Goal: Book appointment/travel/reservation

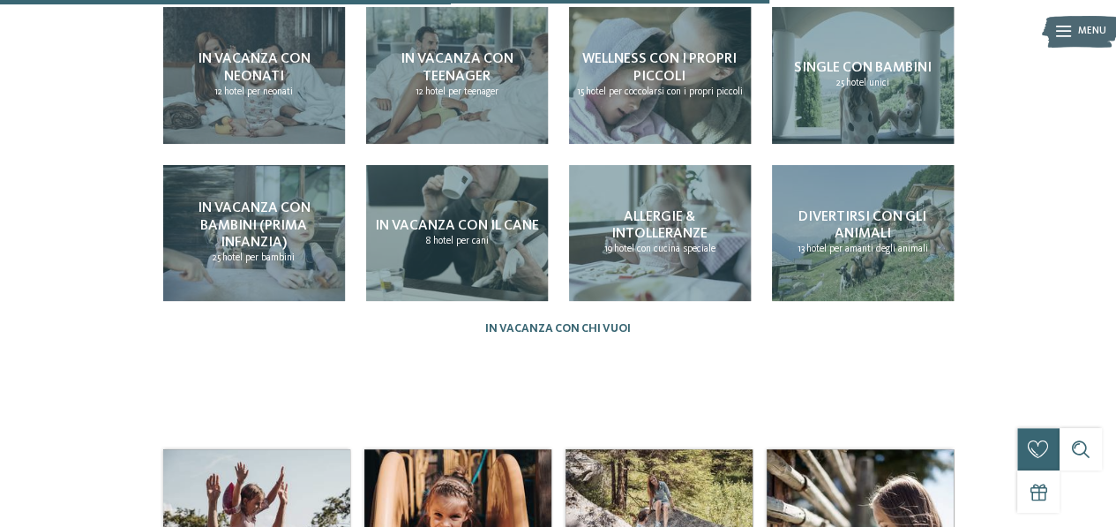
scroll to position [1323, 0]
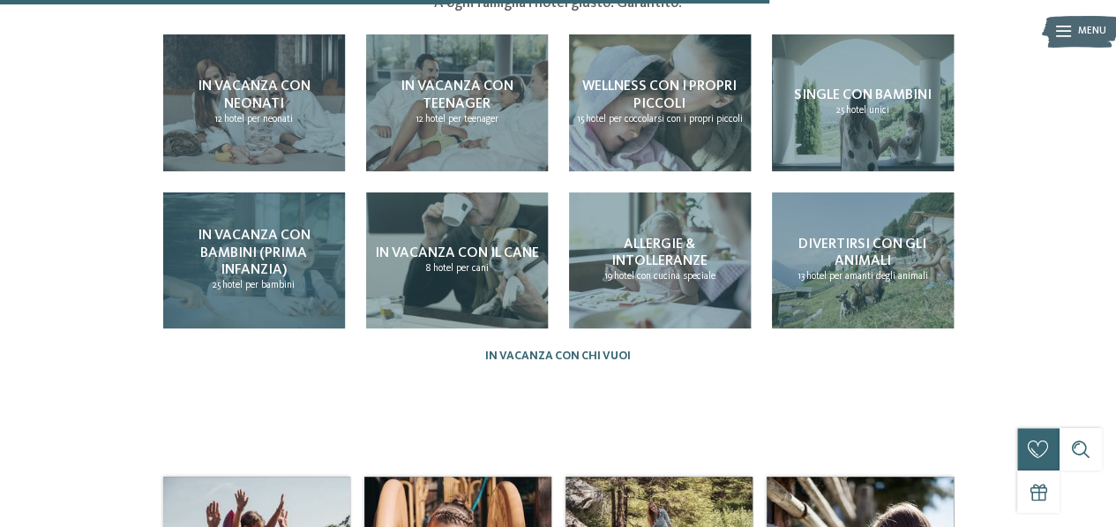
click at [273, 228] on span "In vacanza con bambini (prima infanzia)" at bounding box center [254, 252] width 113 height 48
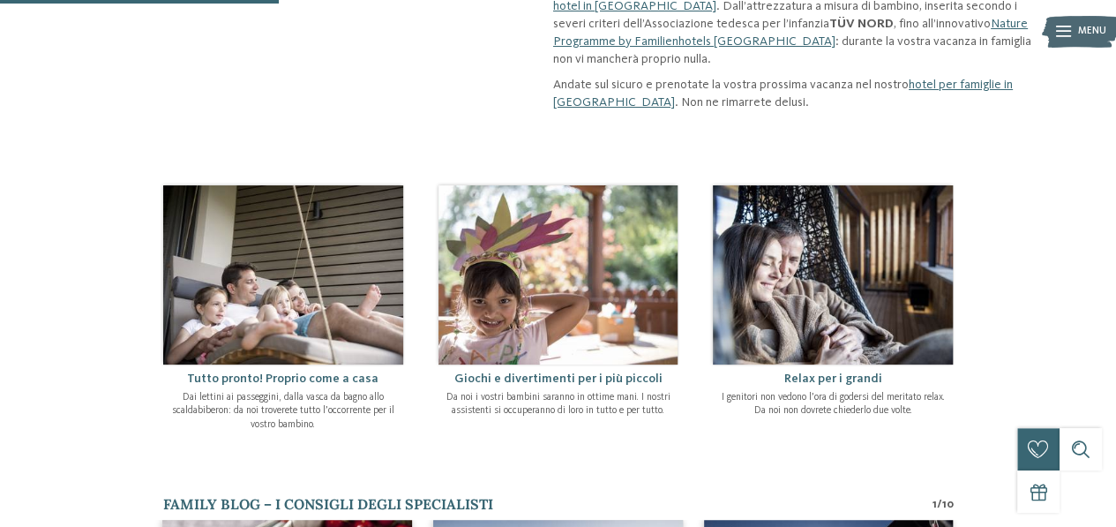
scroll to position [176, 0]
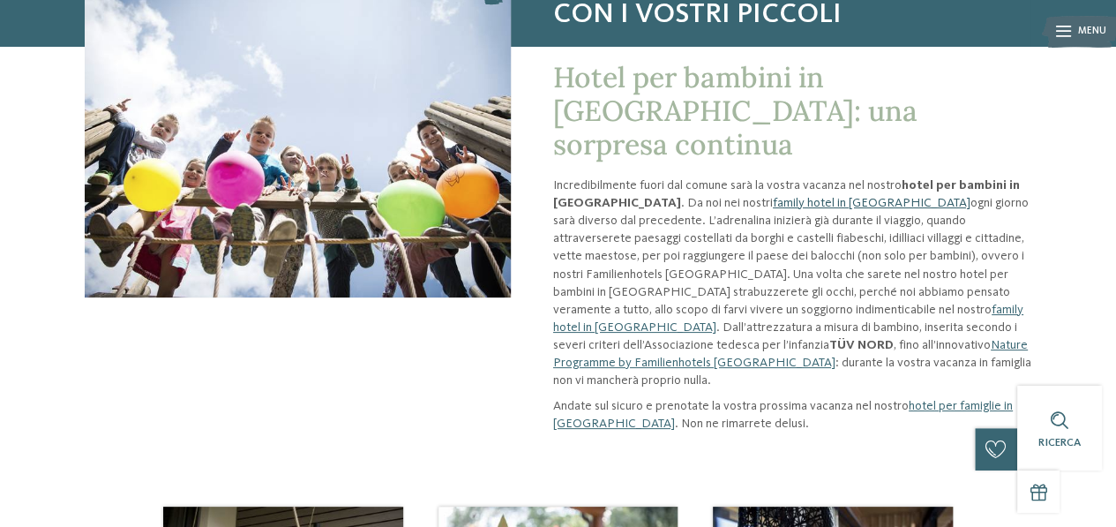
click at [773, 197] on link "family hotel in [GEOGRAPHIC_DATA]" at bounding box center [872, 203] width 198 height 12
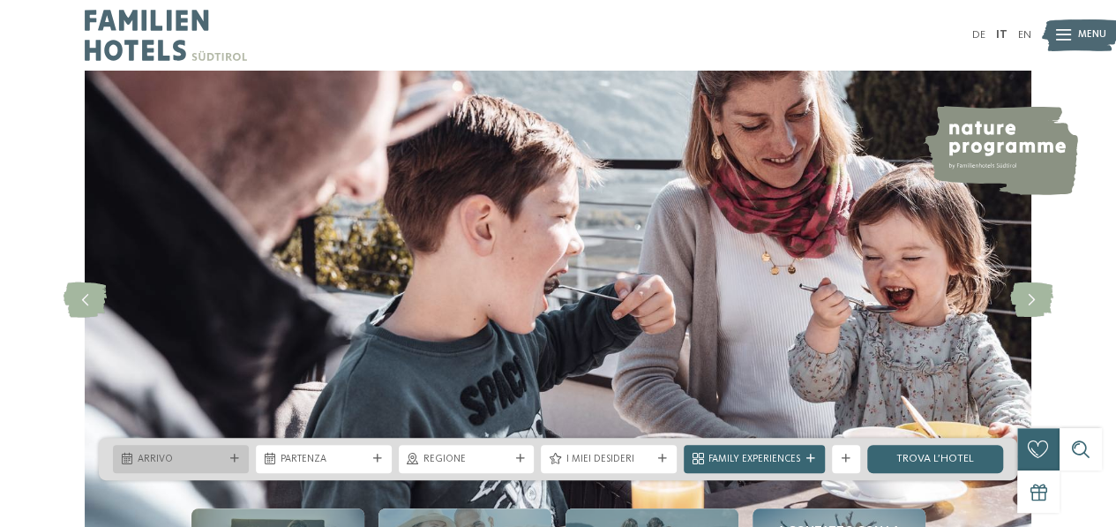
click at [164, 459] on span "Arrivo" at bounding box center [181, 459] width 86 height 14
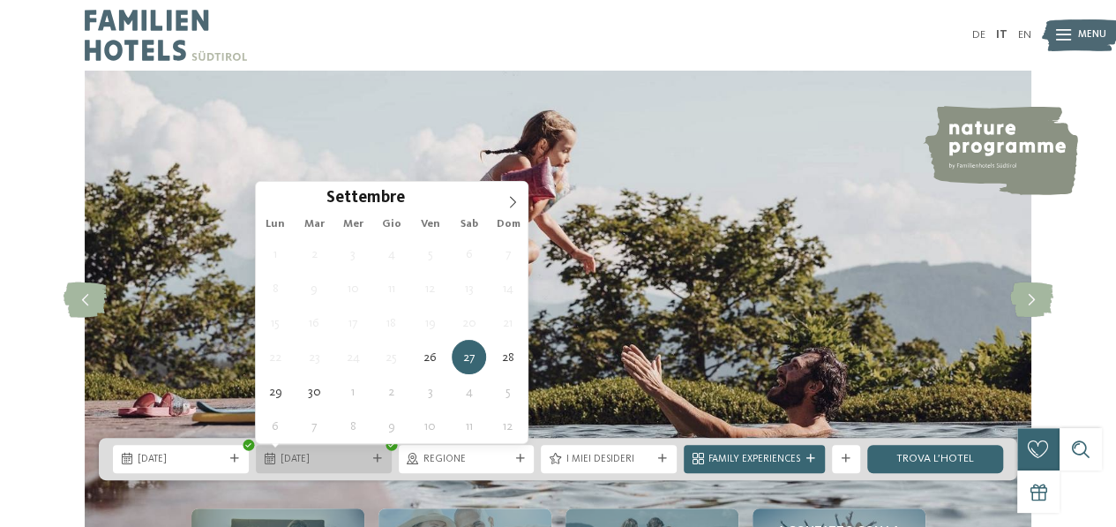
click at [331, 462] on span "27.09.2025" at bounding box center [323, 459] width 86 height 14
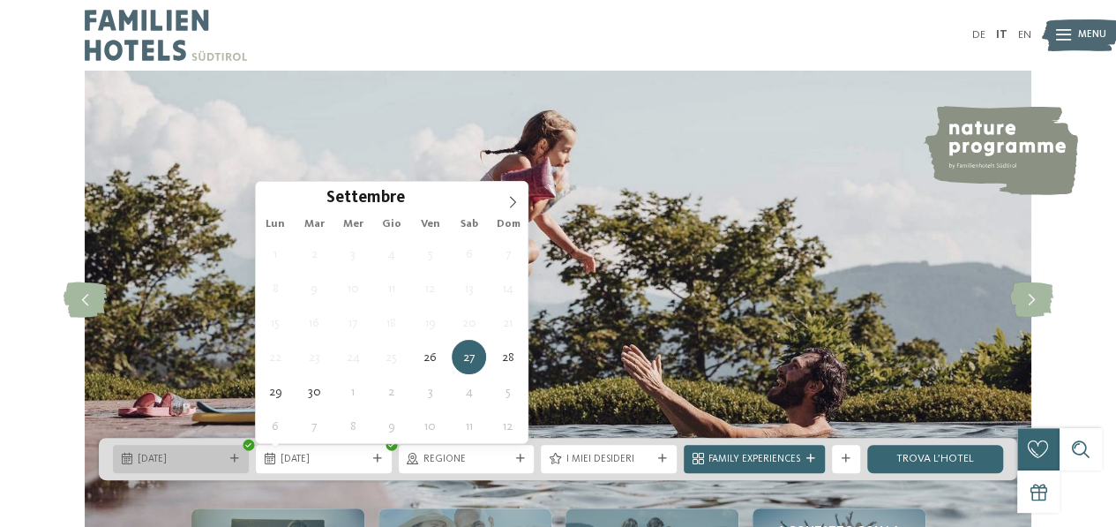
click at [210, 459] on span "26.09.2025" at bounding box center [181, 459] width 86 height 14
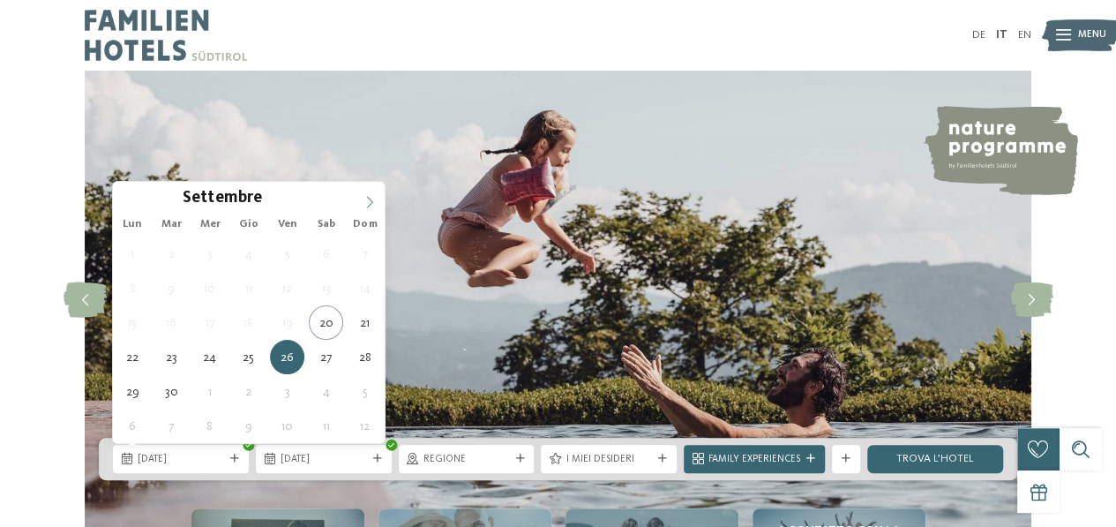
click at [373, 193] on span at bounding box center [370, 197] width 30 height 30
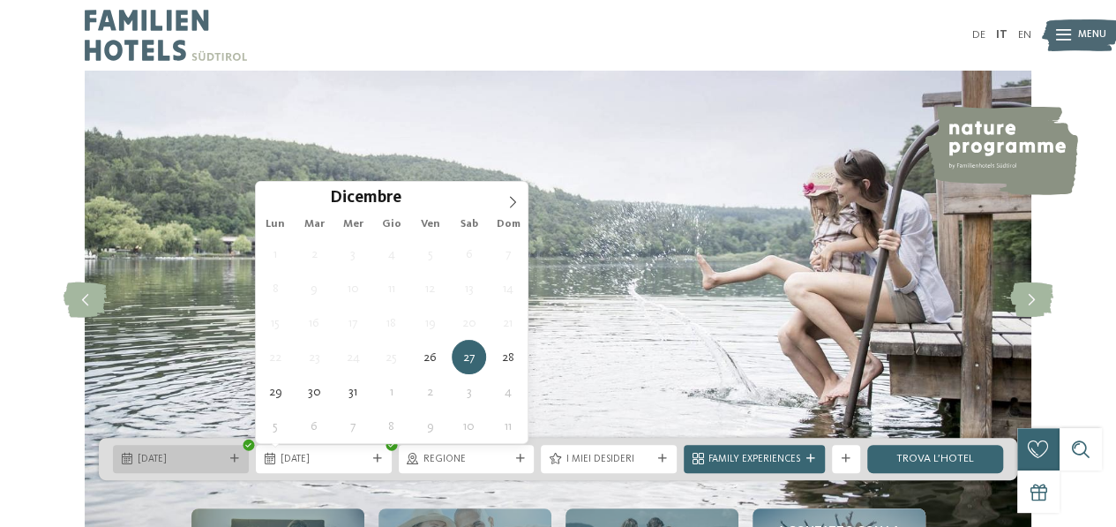
click at [218, 451] on div "26.12.2025" at bounding box center [180, 458] width 93 height 15
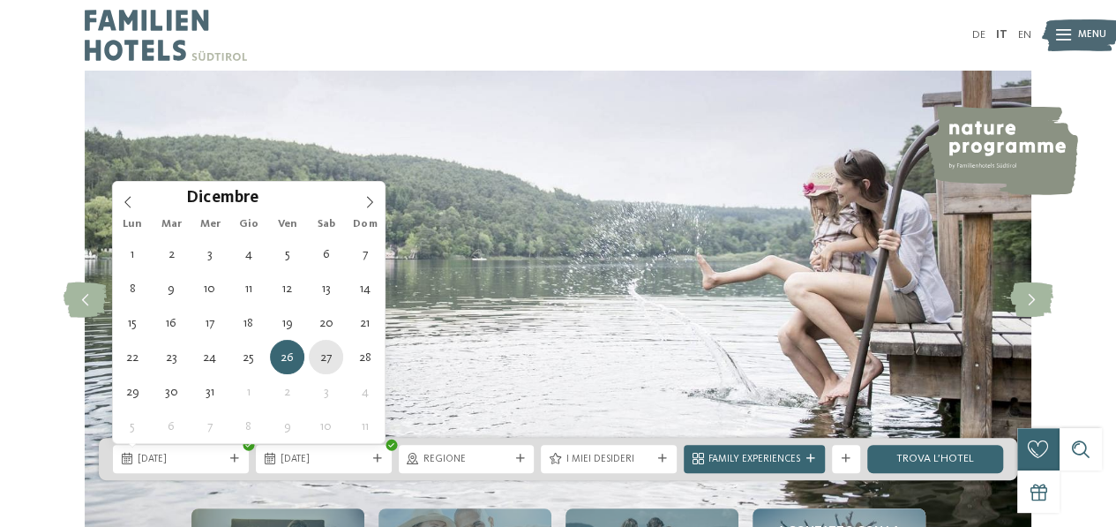
type div "27.12.2025"
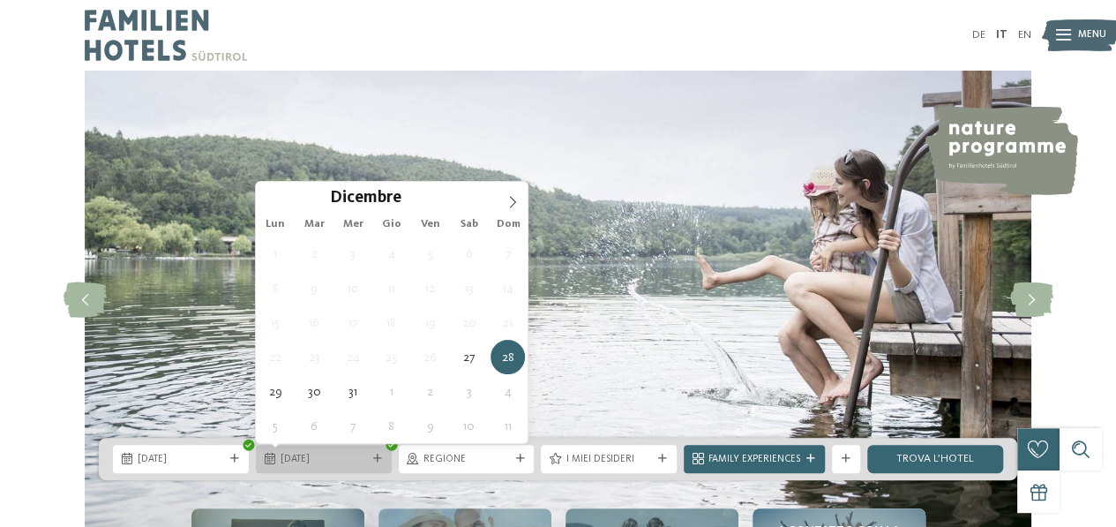
click at [314, 460] on span "28.12.2025" at bounding box center [323, 459] width 86 height 14
type div "03.01.2026"
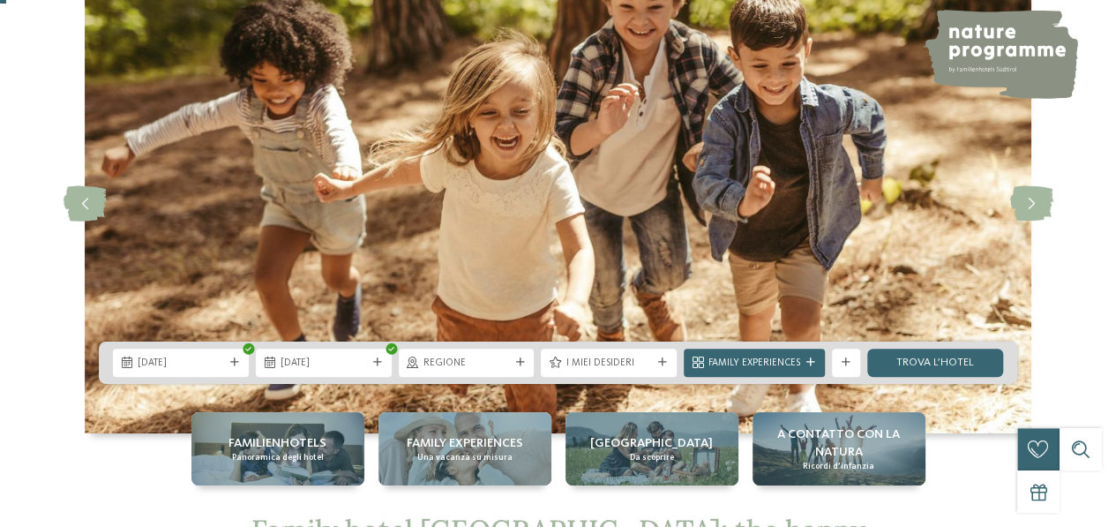
scroll to position [176, 0]
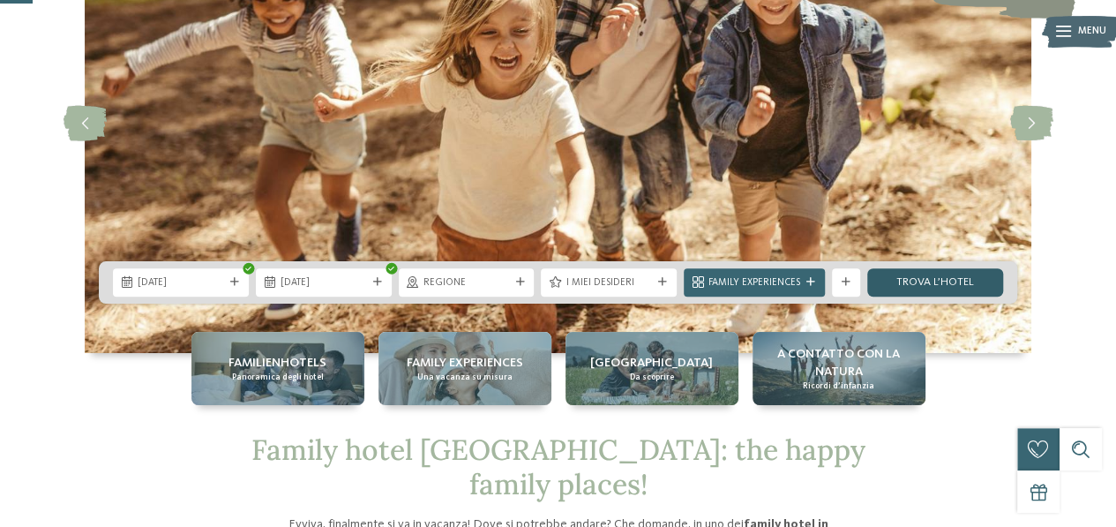
click at [967, 288] on link "trova l’hotel" at bounding box center [935, 282] width 136 height 28
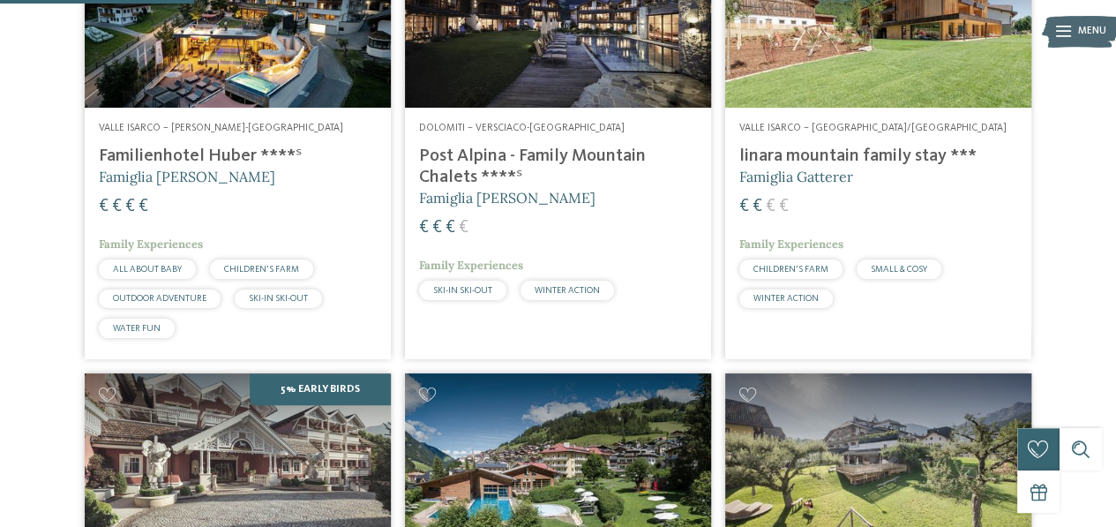
scroll to position [612, 0]
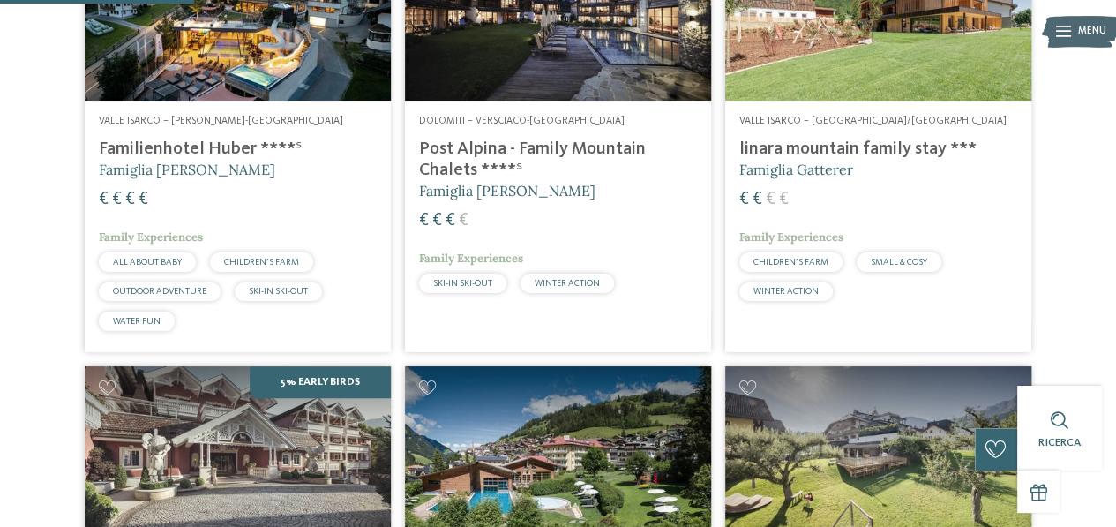
click at [564, 284] on span "WINTER ACTION" at bounding box center [566, 283] width 65 height 9
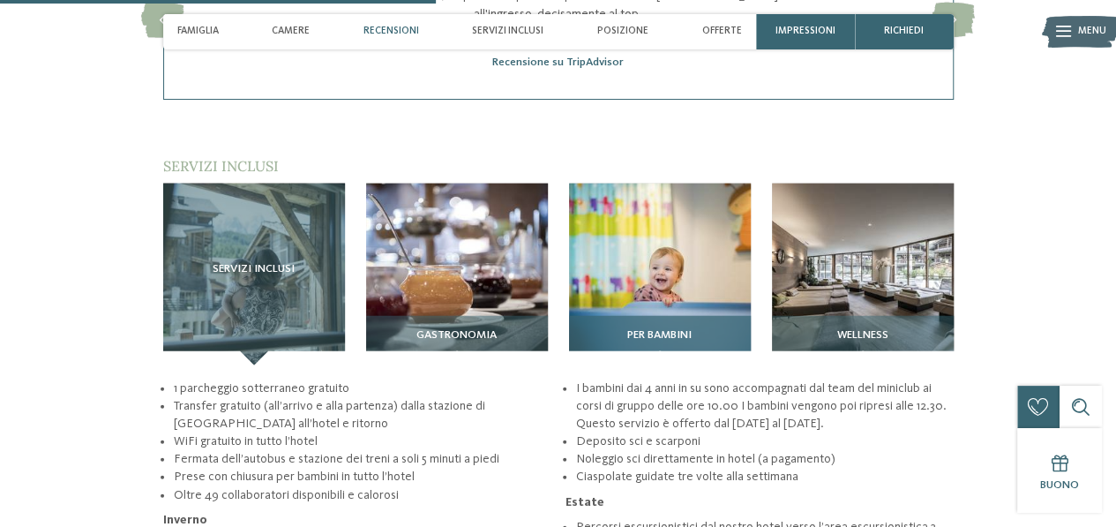
scroll to position [2028, 0]
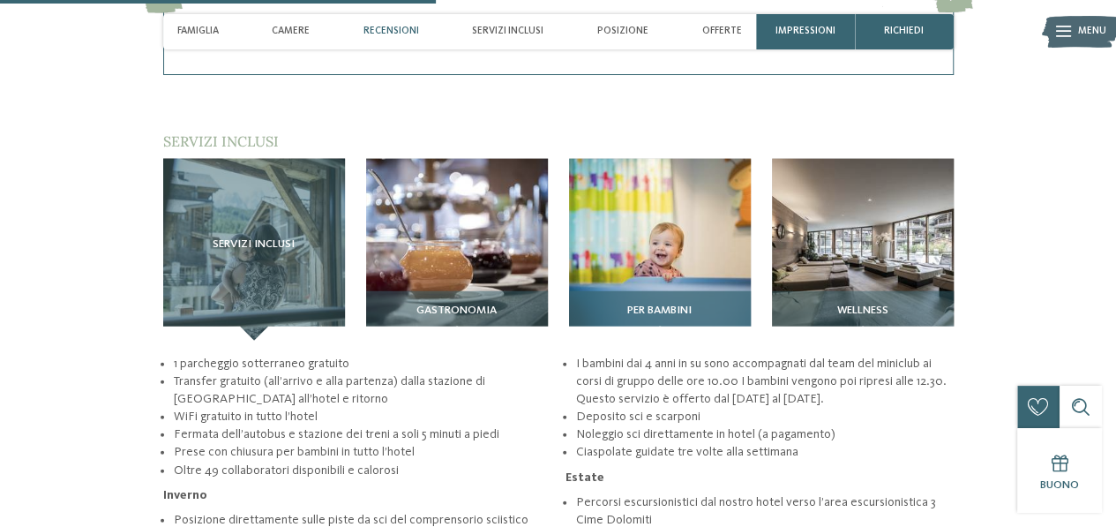
click at [683, 210] on img at bounding box center [660, 250] width 182 height 182
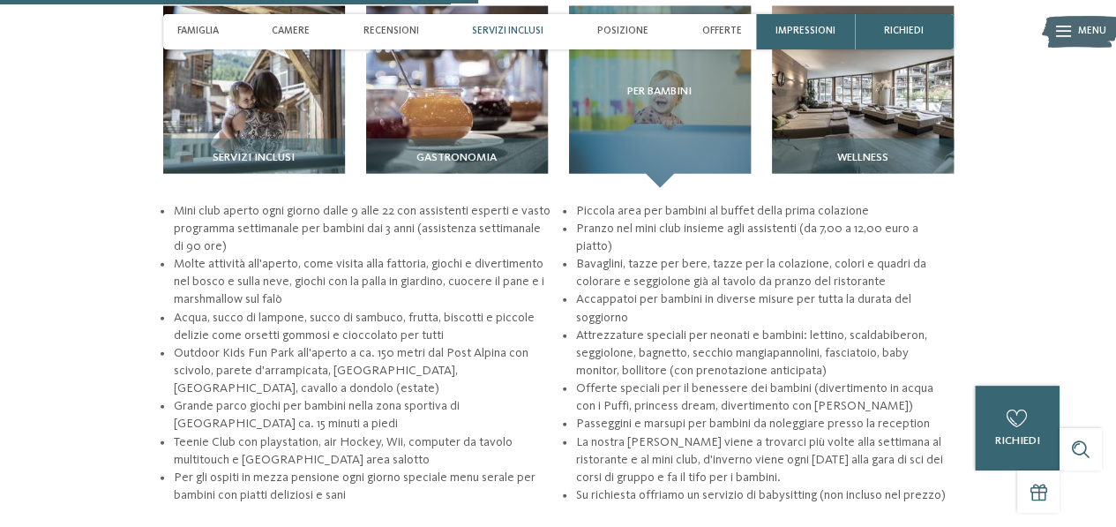
scroll to position [2205, 0]
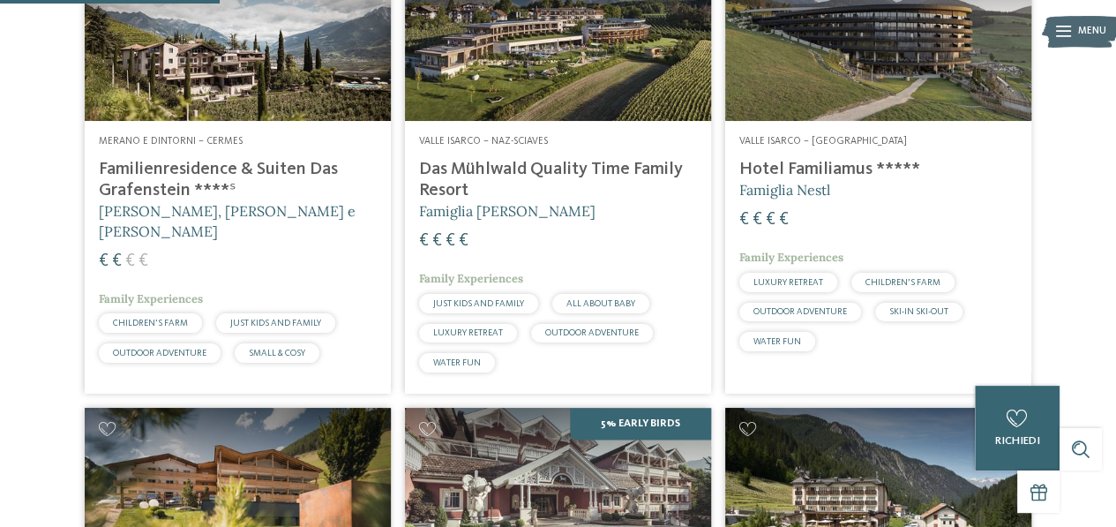
scroll to position [970, 0]
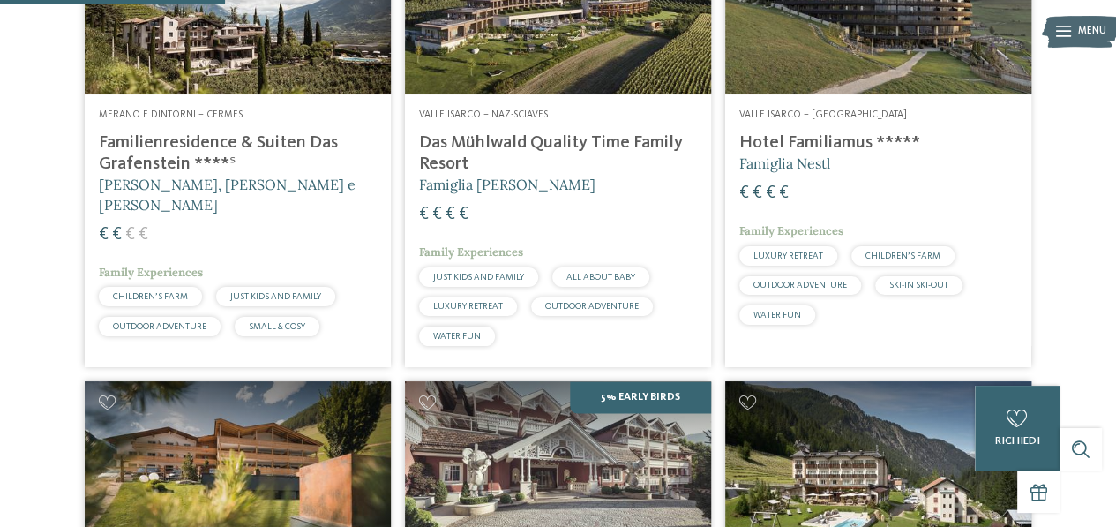
click at [586, 135] on h4 "Das Mühlwald Quality Time Family Resort" at bounding box center [558, 153] width 278 height 42
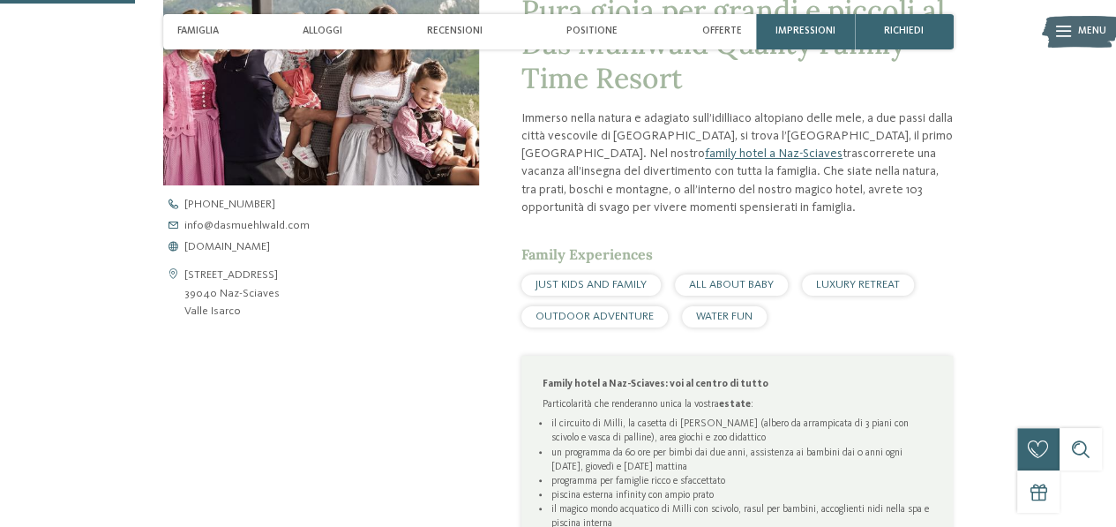
scroll to position [529, 0]
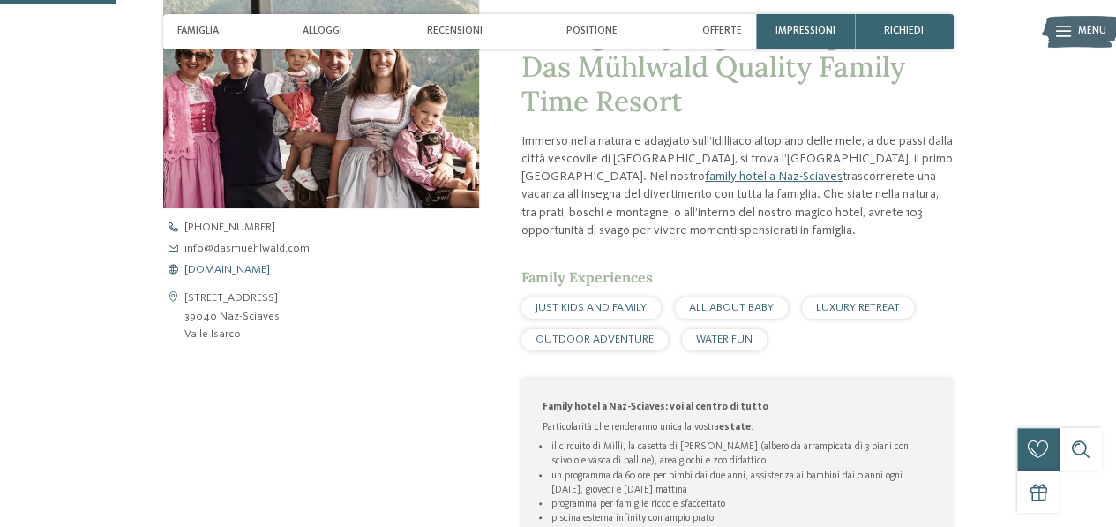
click at [238, 269] on span "[DOMAIN_NAME]" at bounding box center [227, 270] width 86 height 11
